Goal: Task Accomplishment & Management: Use online tool/utility

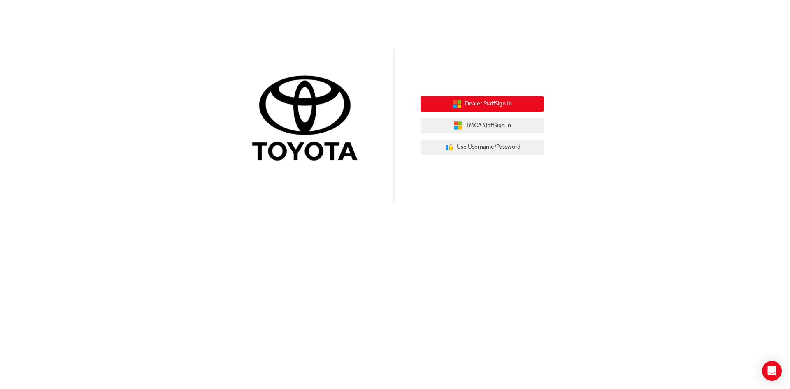
click at [447, 106] on button "Dealer Staff Sign In" at bounding box center [482, 104] width 123 height 16
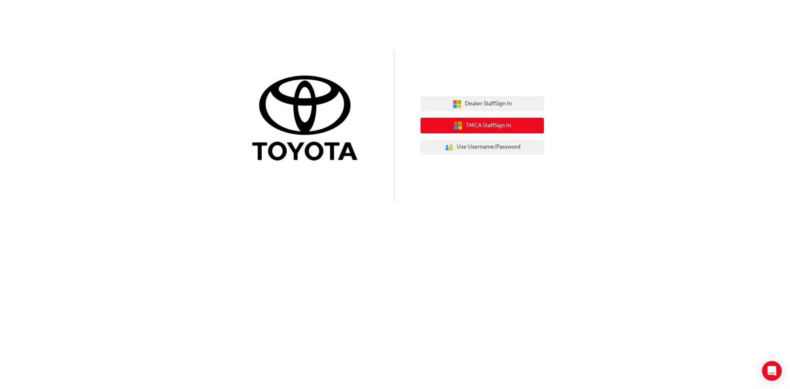
click at [470, 129] on span "TMCA Staff Sign In" at bounding box center [488, 125] width 45 height 9
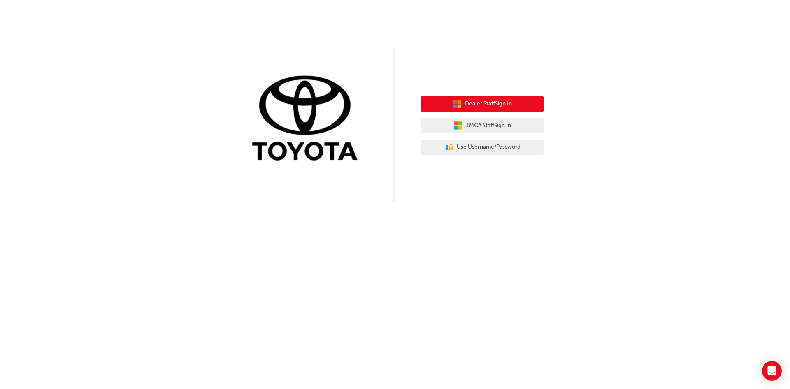
click at [498, 107] on span "Dealer Staff Sign In" at bounding box center [488, 103] width 47 height 9
